Goal: Task Accomplishment & Management: Use online tool/utility

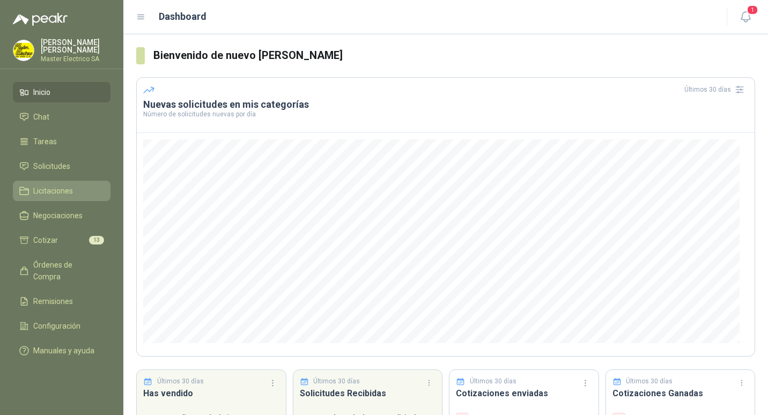
click at [44, 187] on span "Licitaciones" at bounding box center [53, 191] width 40 height 12
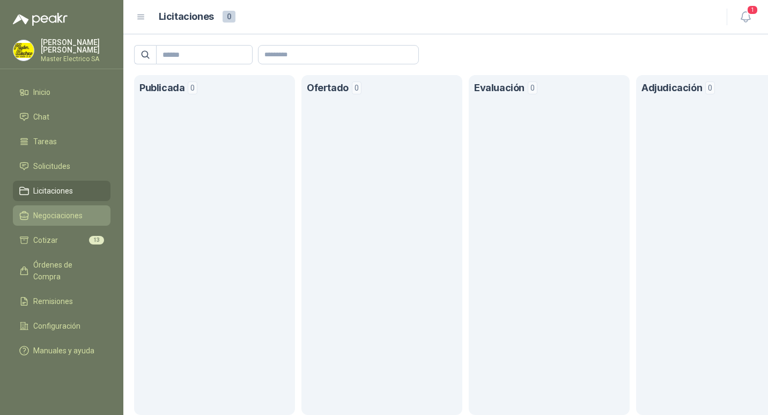
click at [42, 217] on span "Negociaciones" at bounding box center [57, 216] width 49 height 12
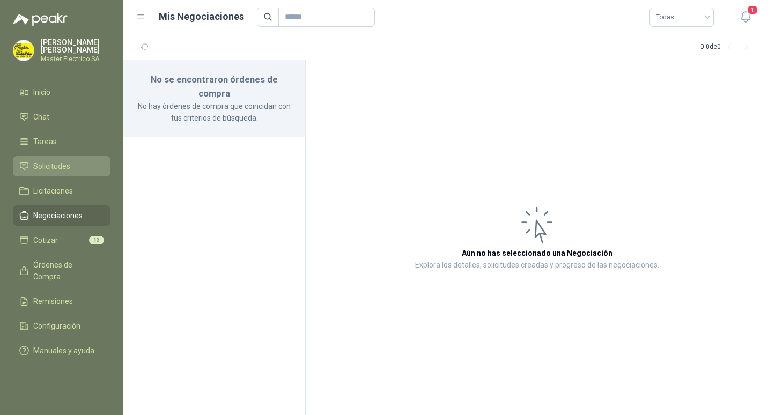
click at [36, 170] on span "Solicitudes" at bounding box center [51, 166] width 37 height 12
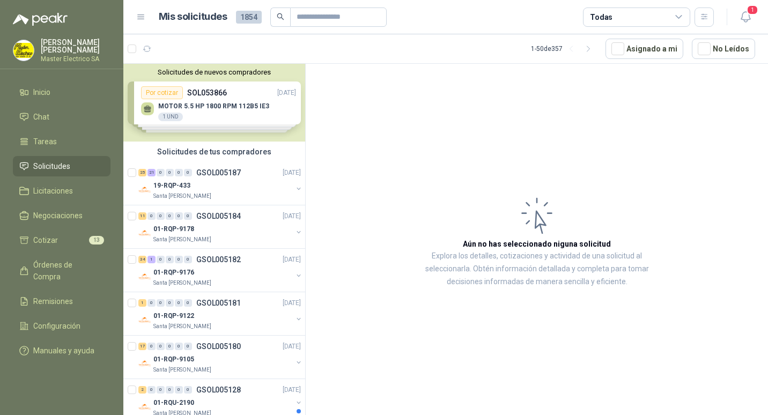
click at [538, 221] on icon at bounding box center [536, 215] width 43 height 43
click at [202, 91] on div "Solicitudes de nuevos compradores Por cotizar SOL053866 [DATE] MOTOR 5.5 HP 180…" at bounding box center [214, 103] width 182 height 78
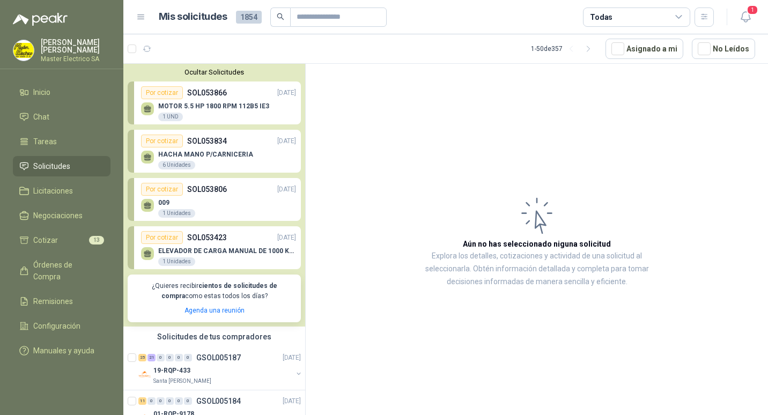
click at [209, 94] on p "SOL053866" at bounding box center [207, 93] width 40 height 12
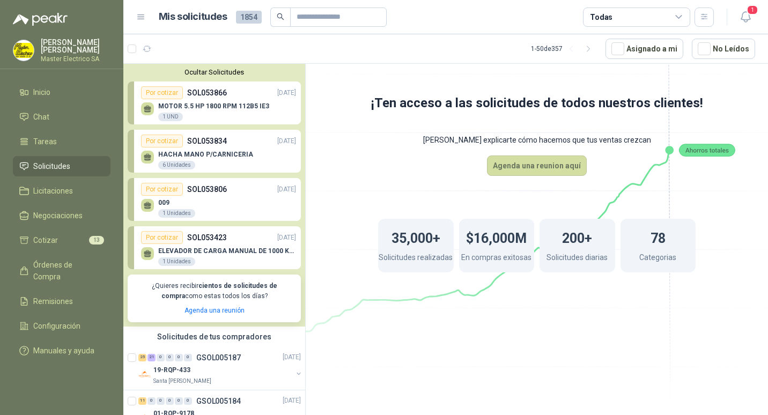
click at [202, 105] on p "MOTOR 5.5 HP 1800 RPM 112B5 IE3" at bounding box center [213, 106] width 111 height 8
click at [159, 94] on div "Por cotizar" at bounding box center [162, 92] width 42 height 13
click at [210, 97] on p "SOL053866" at bounding box center [207, 93] width 40 height 12
click at [201, 358] on p "GSOL005187" at bounding box center [218, 358] width 45 height 8
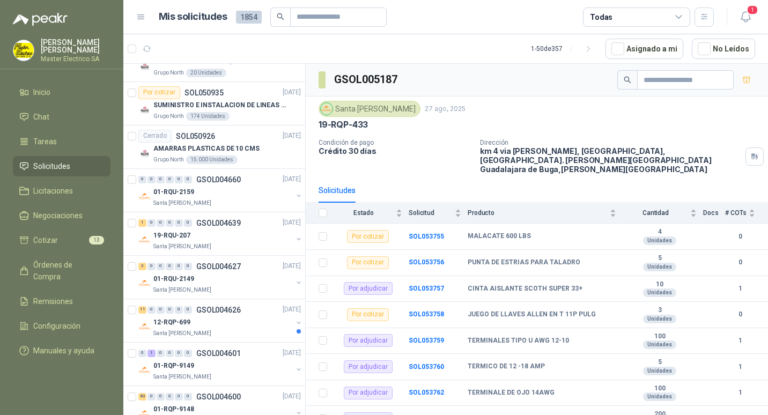
scroll to position [2116, 0]
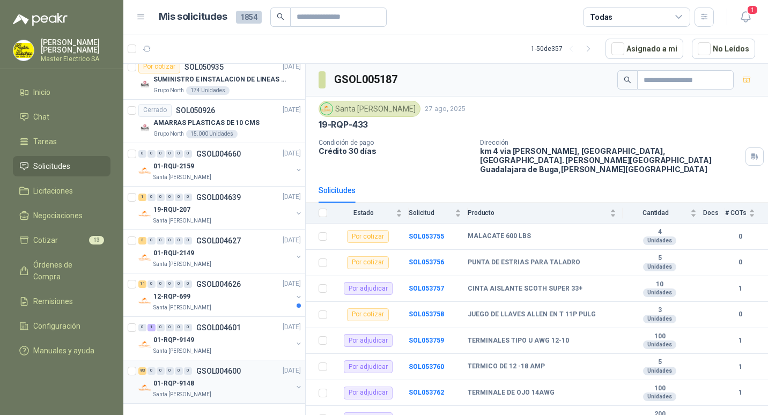
click at [211, 373] on p "GSOL004600" at bounding box center [218, 371] width 45 height 8
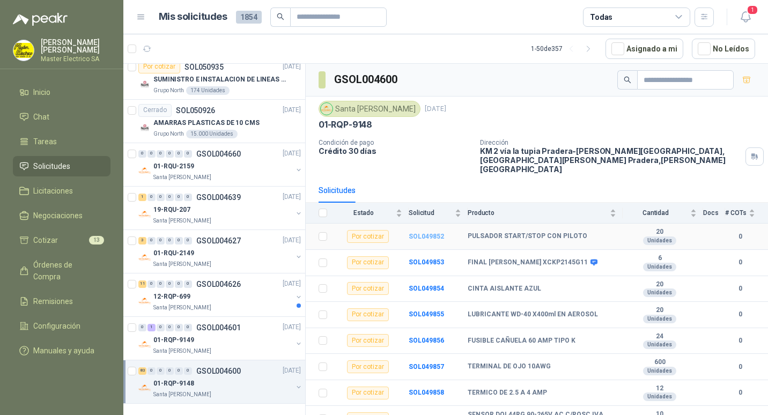
click at [422, 233] on b "SOL049852" at bounding box center [426, 237] width 35 height 8
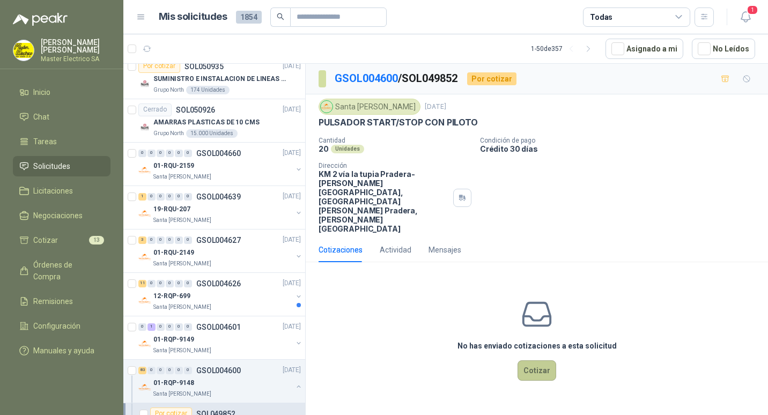
click at [537, 360] on button "Cotizar" at bounding box center [537, 370] width 39 height 20
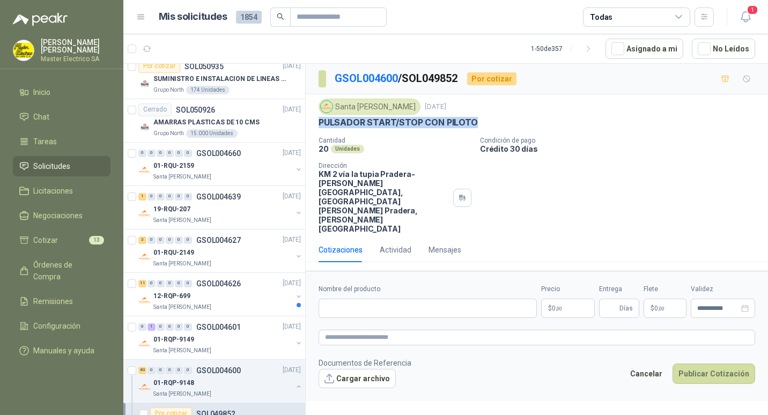
drag, startPoint x: 319, startPoint y: 121, endPoint x: 475, endPoint y: 123, distance: 155.5
click at [475, 123] on div "PULSADOR START/STOP CON PILOTO" at bounding box center [537, 122] width 437 height 11
drag, startPoint x: 475, startPoint y: 123, endPoint x: 462, endPoint y: 123, distance: 12.3
copy p "PULSADOR START/STOP CON PILOTO"
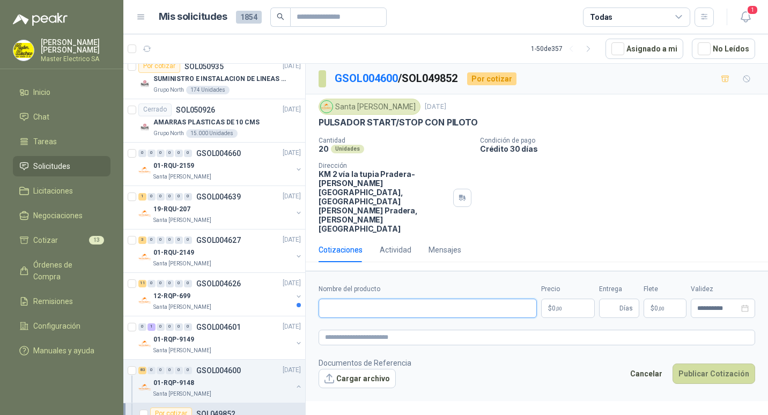
click at [336, 299] on input "Nombre del producto" at bounding box center [428, 308] width 218 height 19
paste input "**********"
type input "**********"
click at [557, 306] on span ",00" at bounding box center [559, 309] width 6 height 6
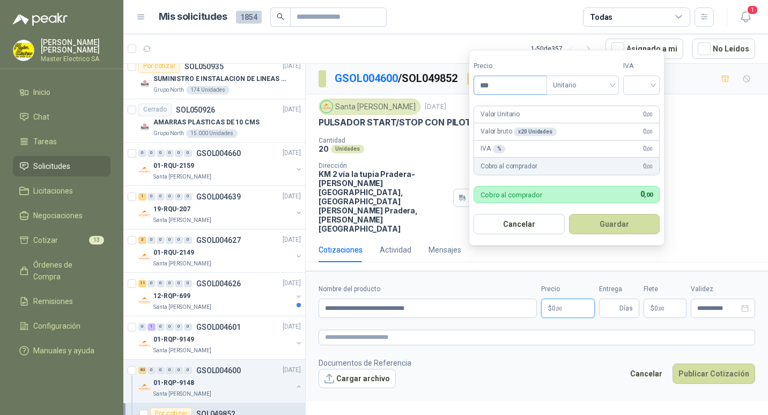
click at [485, 87] on input "***" at bounding box center [510, 85] width 72 height 18
click at [486, 83] on input "***" at bounding box center [510, 85] width 72 height 18
click at [616, 83] on div "Unitario" at bounding box center [582, 85] width 72 height 19
type input "*********"
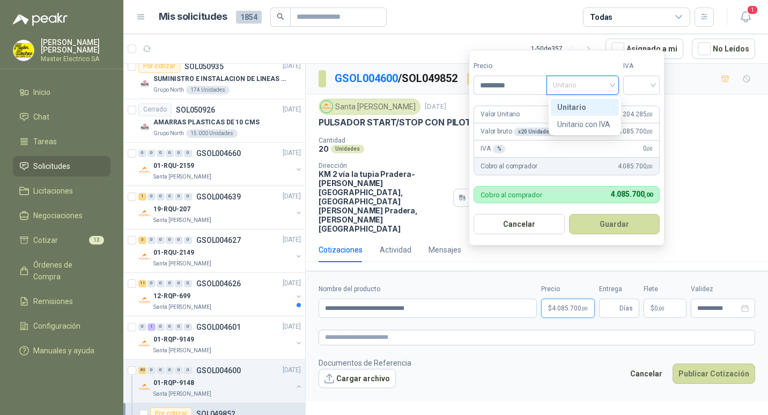
click at [567, 105] on div "Unitario" at bounding box center [584, 107] width 55 height 12
click at [656, 85] on div at bounding box center [641, 85] width 36 height 19
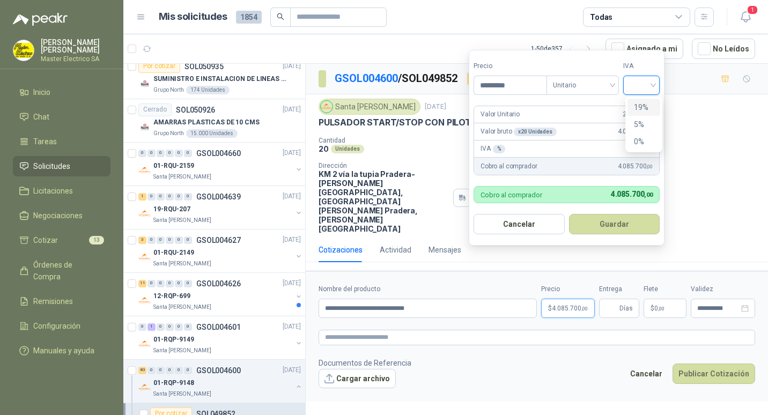
click at [640, 107] on div "19%" at bounding box center [644, 107] width 20 height 12
click at [610, 226] on button "Guardar" at bounding box center [616, 224] width 92 height 20
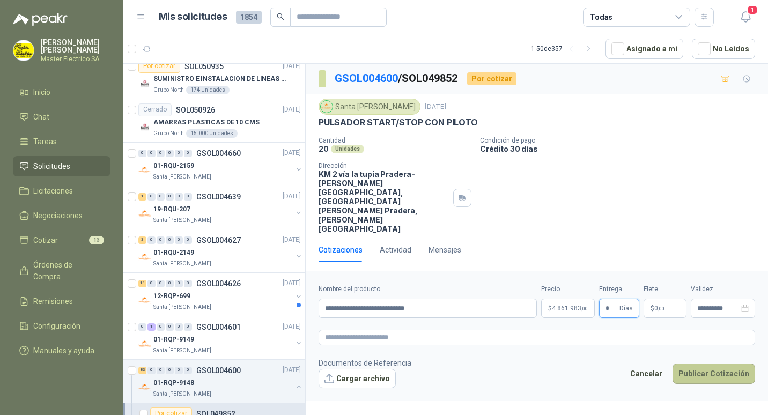
type input "*"
click at [714, 364] on button "Publicar Cotización" at bounding box center [714, 374] width 83 height 20
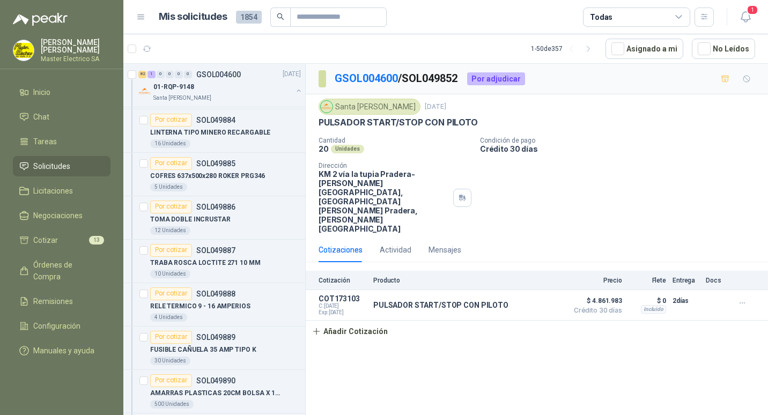
scroll to position [5721, 0]
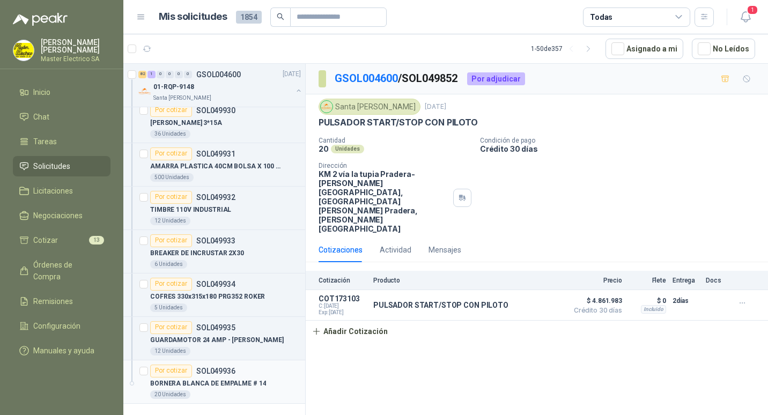
click at [203, 380] on p "BORNERA BLANCA DE EMPALME # 14" at bounding box center [208, 384] width 116 height 10
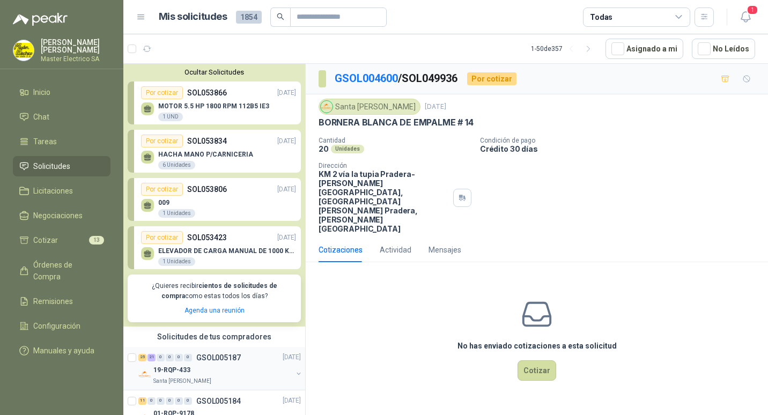
click at [203, 358] on p "GSOL005187" at bounding box center [218, 358] width 45 height 8
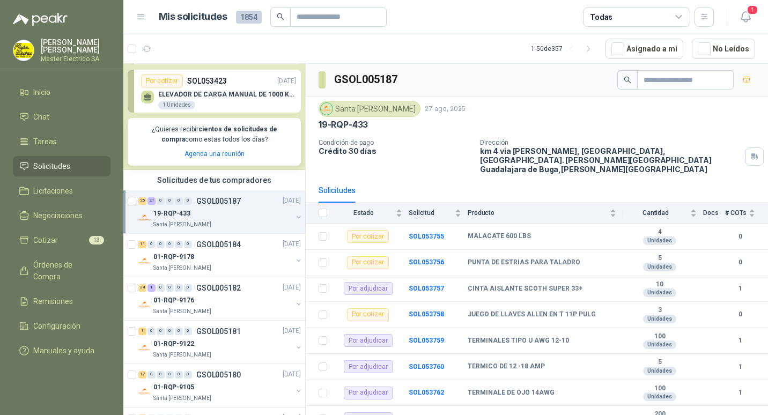
scroll to position [161, 0]
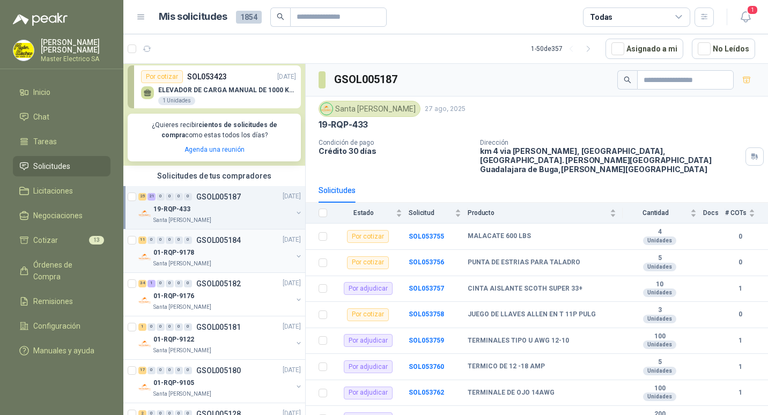
click at [208, 242] on p "GSOL005184" at bounding box center [218, 241] width 45 height 8
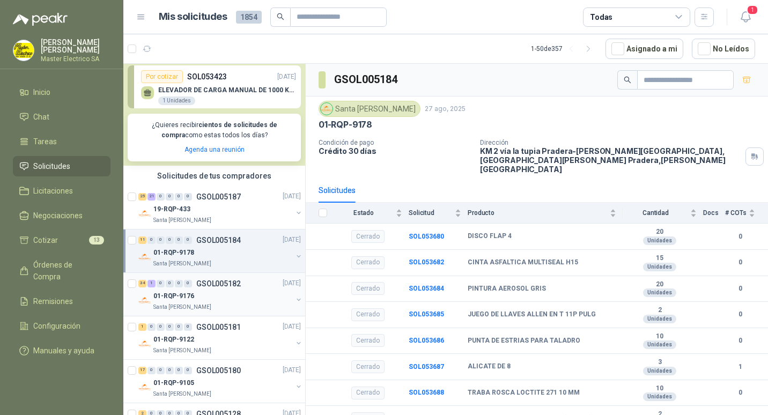
click at [212, 282] on p "GSOL005182" at bounding box center [218, 284] width 45 height 8
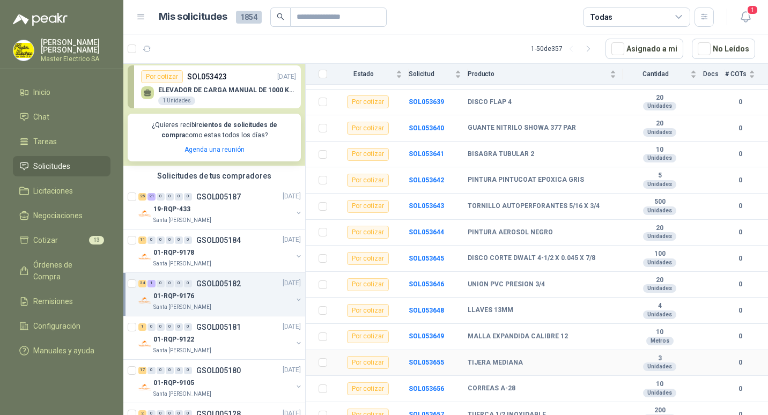
scroll to position [279, 0]
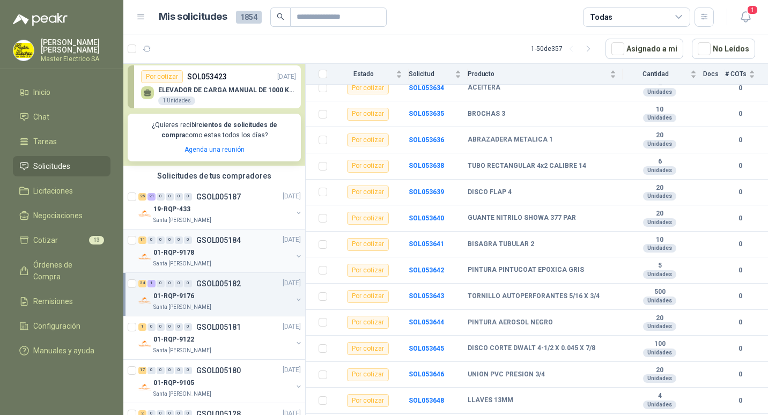
click at [210, 241] on p "GSOL005184" at bounding box center [218, 241] width 45 height 8
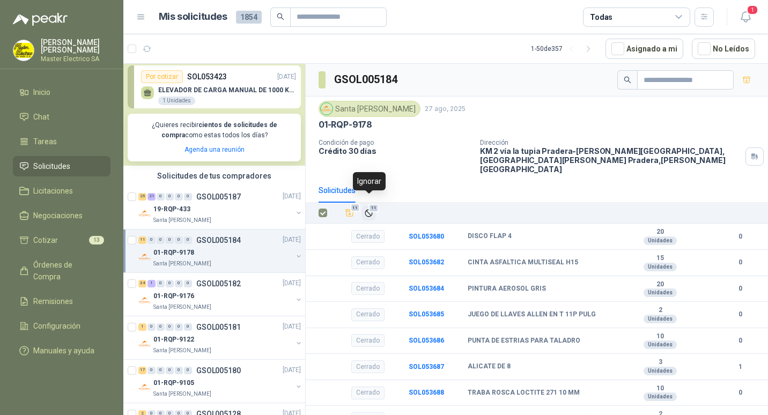
click at [374, 204] on span "11" at bounding box center [373, 208] width 10 height 9
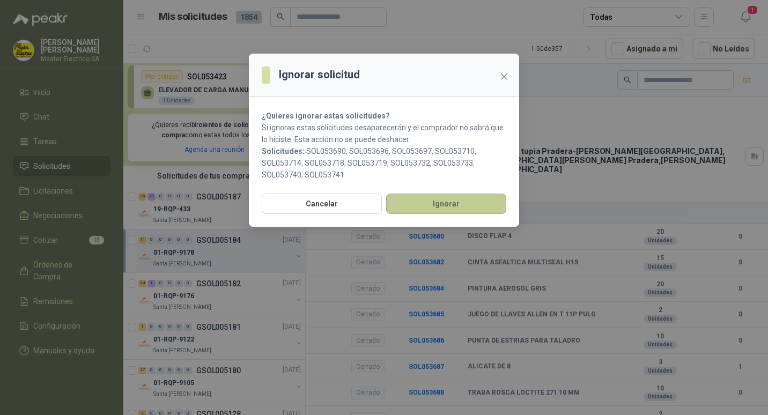
click at [447, 209] on button "Ignorar" at bounding box center [446, 204] width 120 height 20
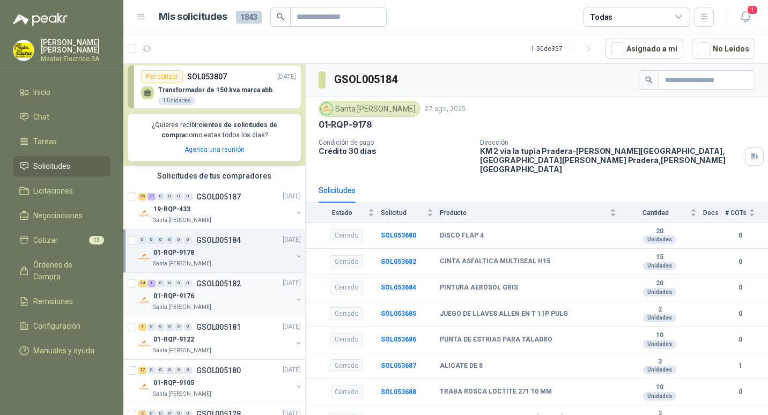
click at [203, 285] on p "GSOL005182" at bounding box center [218, 284] width 45 height 8
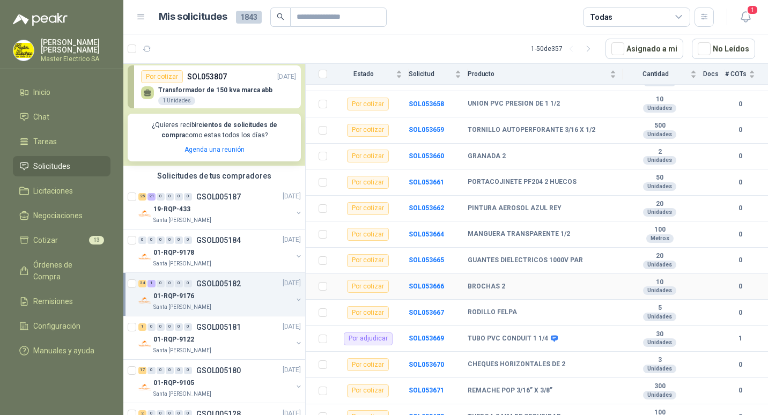
scroll to position [708, 0]
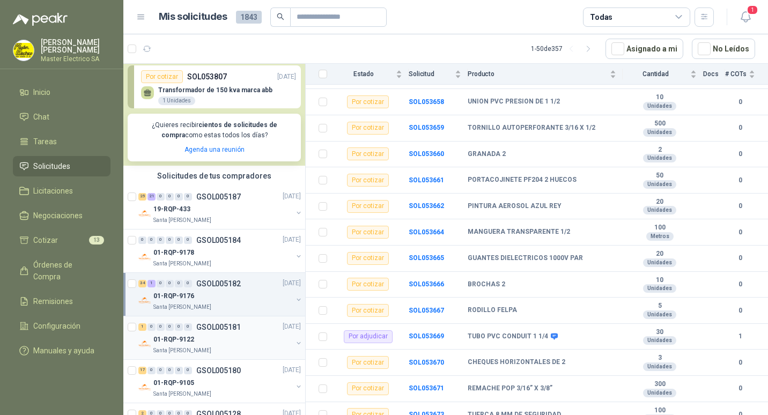
click at [212, 328] on p "GSOL005181" at bounding box center [218, 327] width 45 height 8
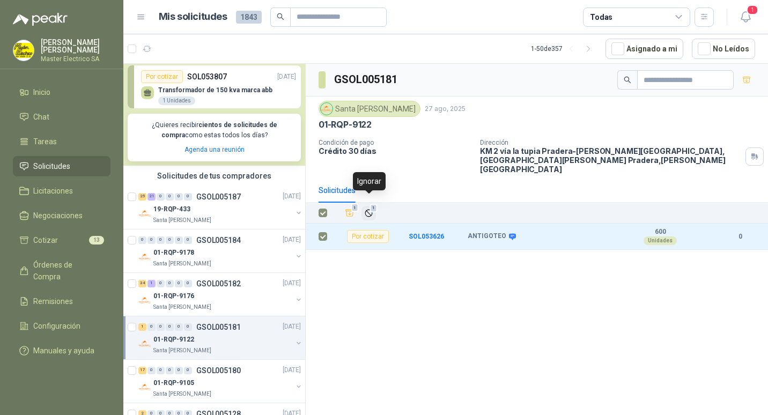
click at [373, 204] on span "1" at bounding box center [374, 208] width 8 height 9
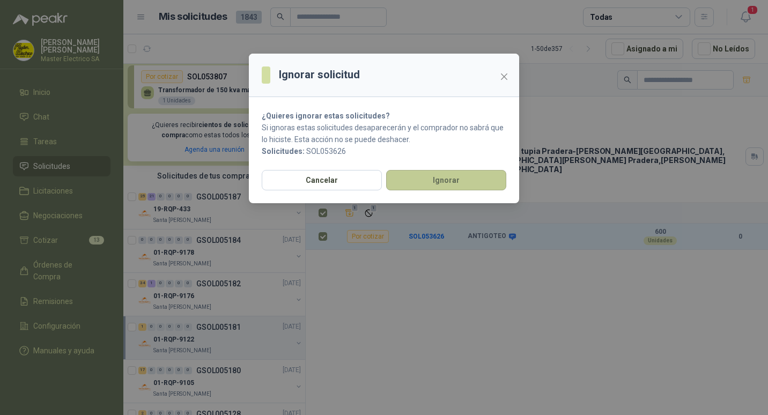
click at [439, 175] on button "Ignorar" at bounding box center [446, 180] width 120 height 20
